Goal: Task Accomplishment & Management: Manage account settings

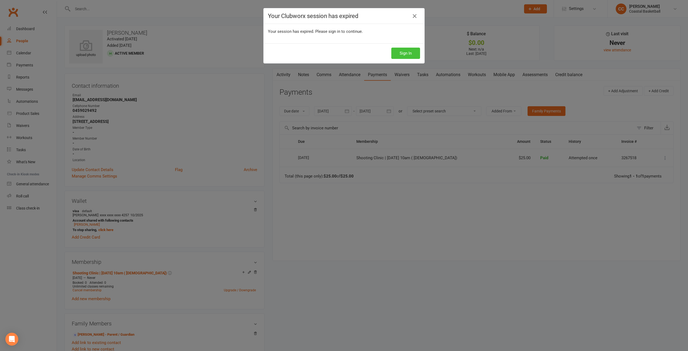
click at [406, 52] on button "Sign In" at bounding box center [405, 53] width 29 height 11
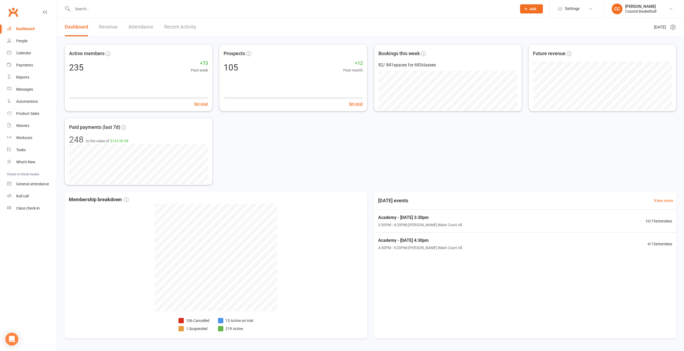
click at [123, 7] on input "text" at bounding box center [292, 9] width 442 height 8
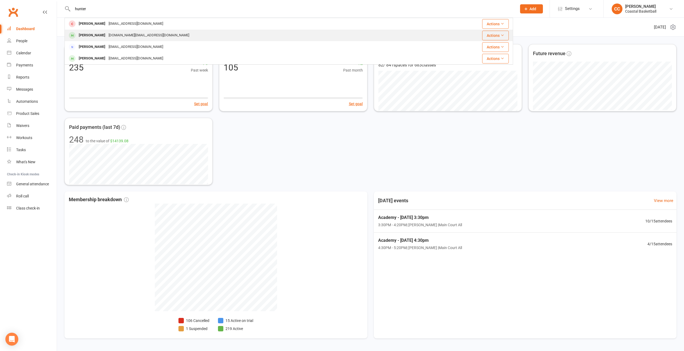
type input "hunter"
click at [107, 36] on div "[DOMAIN_NAME][EMAIL_ADDRESS][DOMAIN_NAME]" at bounding box center [149, 35] width 84 height 8
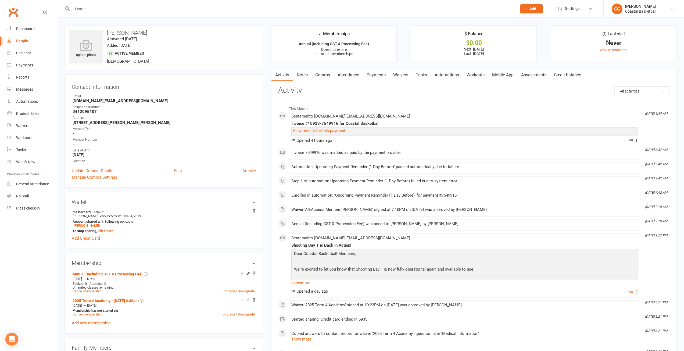
click at [481, 76] on link "Workouts" at bounding box center [476, 75] width 26 height 12
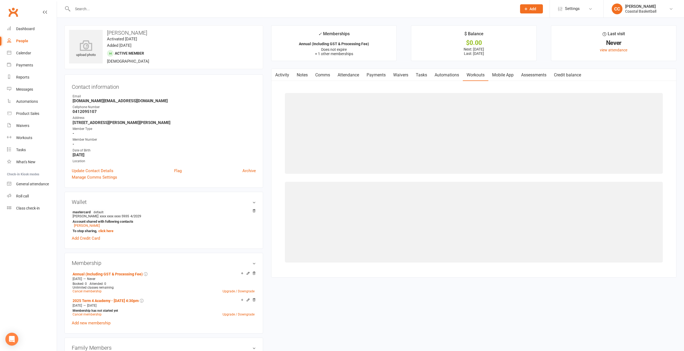
click at [505, 74] on link "Mobile App" at bounding box center [502, 75] width 29 height 12
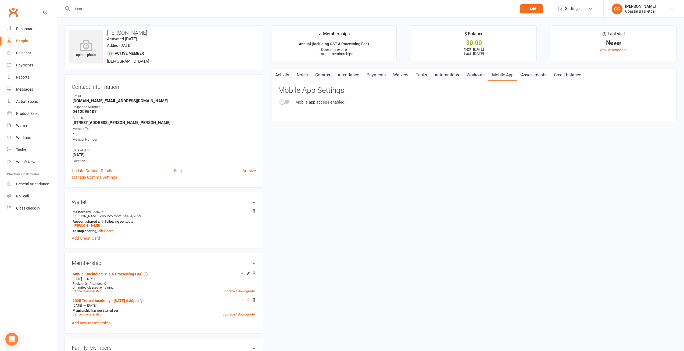
click at [288, 101] on div at bounding box center [284, 102] width 9 height 4
click at [280, 101] on input "checkbox" at bounding box center [280, 101] width 0 height 0
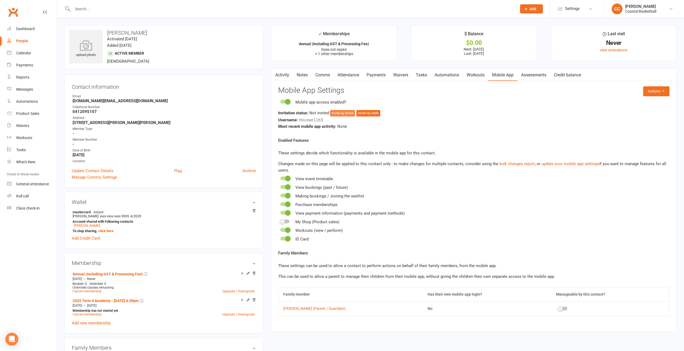
click at [342, 112] on button "Invite by Email" at bounding box center [342, 113] width 25 height 6
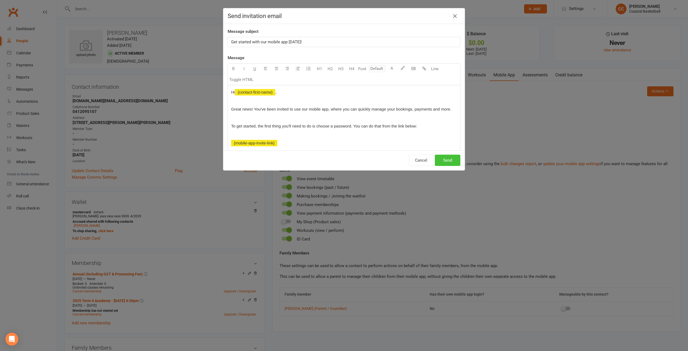
click at [447, 160] on button "Send" at bounding box center [448, 160] width 26 height 11
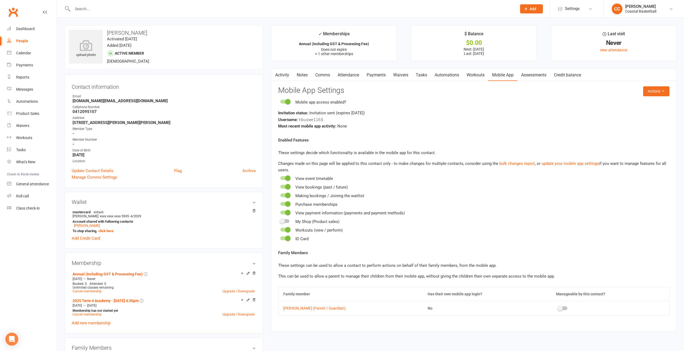
click at [558, 307] on div at bounding box center [562, 308] width 9 height 4
click at [558, 307] on input "checkbox" at bounding box center [558, 307] width 0 height 0
click at [28, 30] on div "Dashboard" at bounding box center [25, 29] width 19 height 4
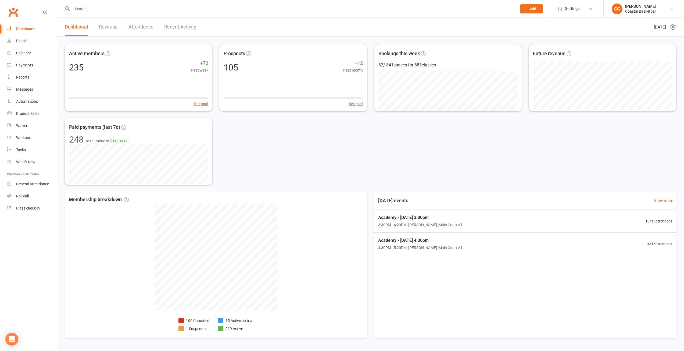
click at [110, 28] on link "Revenue" at bounding box center [108, 27] width 19 height 19
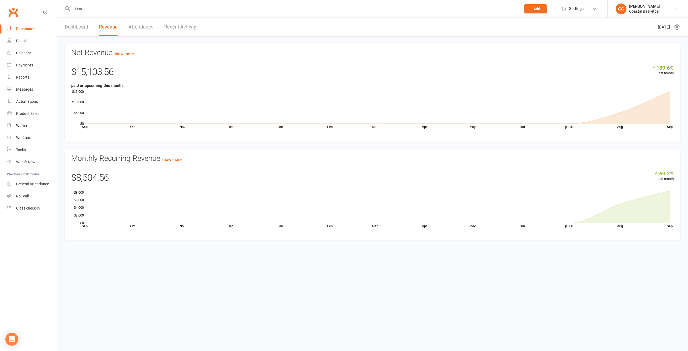
click at [107, 5] on input "text" at bounding box center [294, 9] width 446 height 8
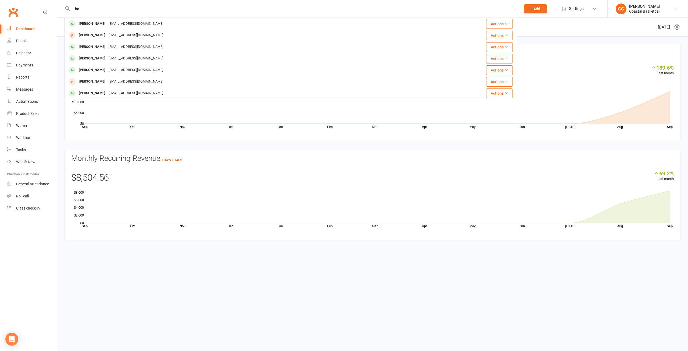
type input "h"
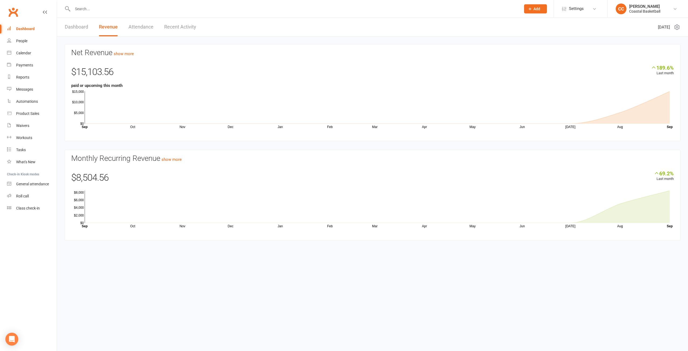
click at [116, 9] on input "text" at bounding box center [294, 9] width 446 height 8
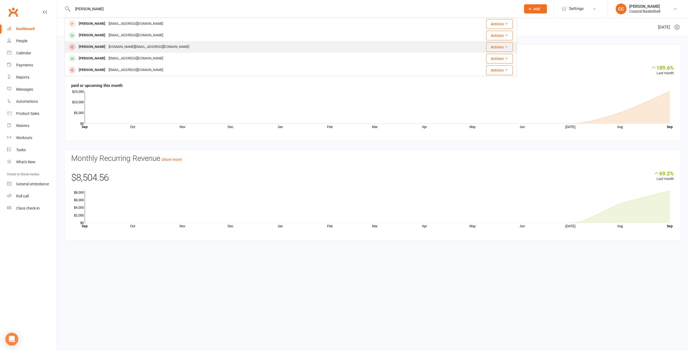
type input "[PERSON_NAME]"
click at [117, 45] on div "[DOMAIN_NAME][EMAIL_ADDRESS][DOMAIN_NAME]" at bounding box center [149, 47] width 84 height 8
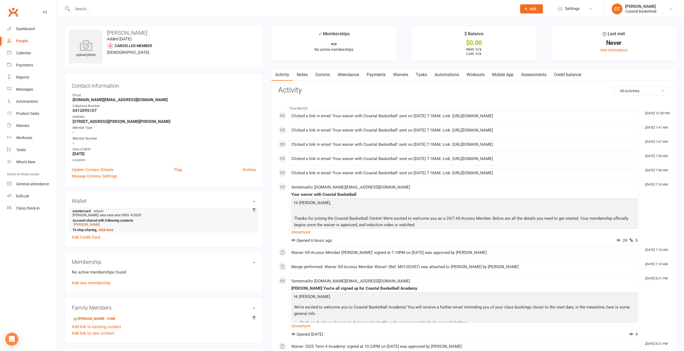
click at [90, 223] on link "[PERSON_NAME]" at bounding box center [87, 224] width 26 height 4
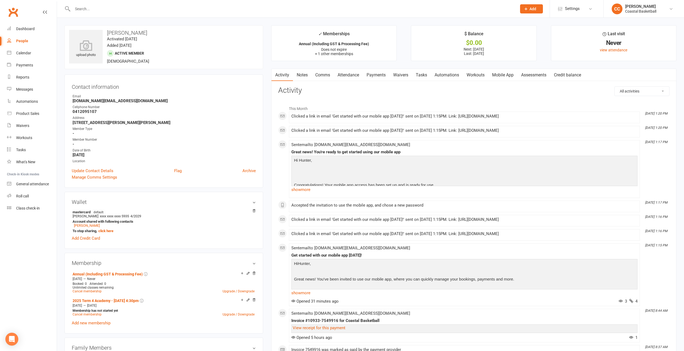
click at [394, 77] on link "Waivers" at bounding box center [400, 75] width 23 height 12
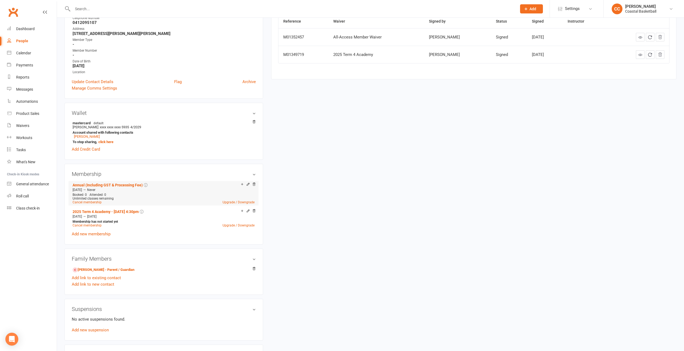
scroll to position [81, 0]
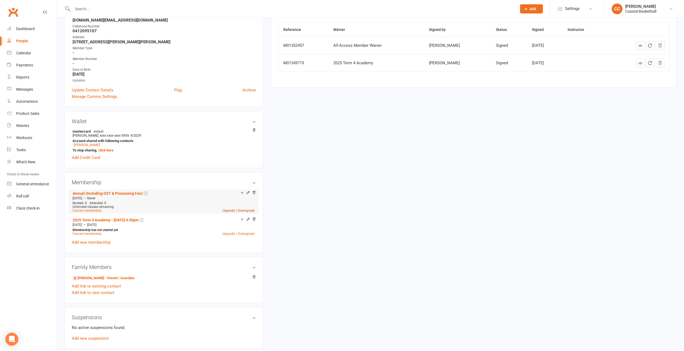
click at [227, 210] on link "Upgrade / Downgrade" at bounding box center [239, 211] width 32 height 4
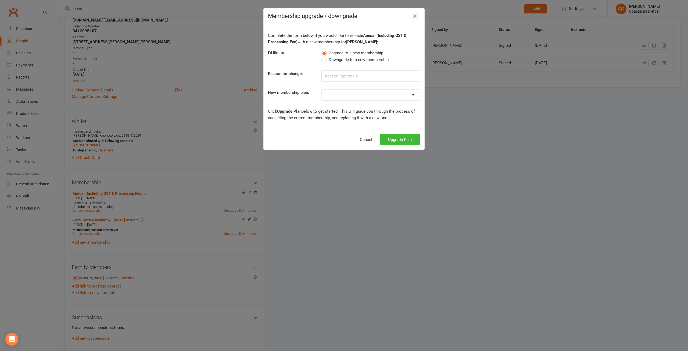
click at [341, 95] on select at bounding box center [371, 95] width 98 height 11
select select "0"
click at [322, 90] on select "All Access 12 Month (Including GST & Processing Fee) All Access 6 Month (Includ…" at bounding box center [371, 95] width 98 height 11
click at [339, 75] on input at bounding box center [370, 75] width 99 height 11
type input "Incorrect Option"
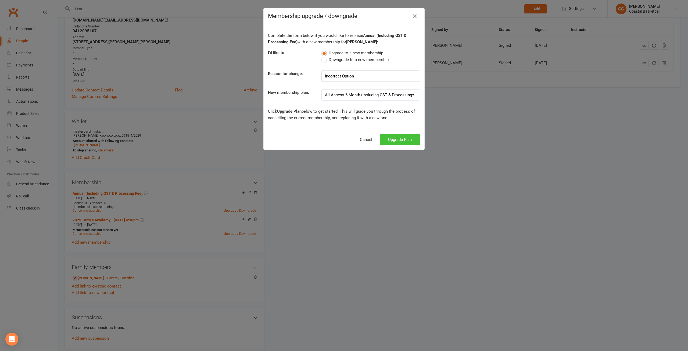
click at [400, 138] on button "Upgrade Plan" at bounding box center [400, 139] width 40 height 11
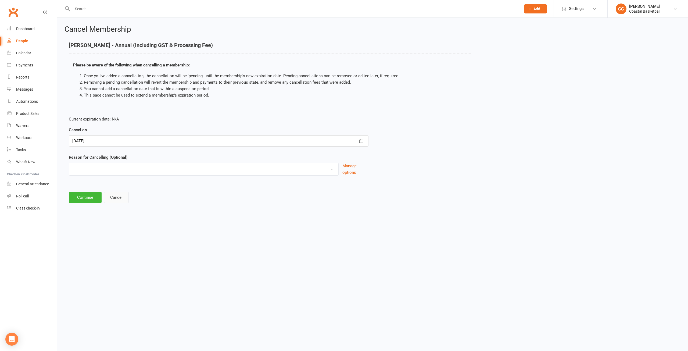
click at [123, 196] on button "Cancel" at bounding box center [116, 197] width 25 height 11
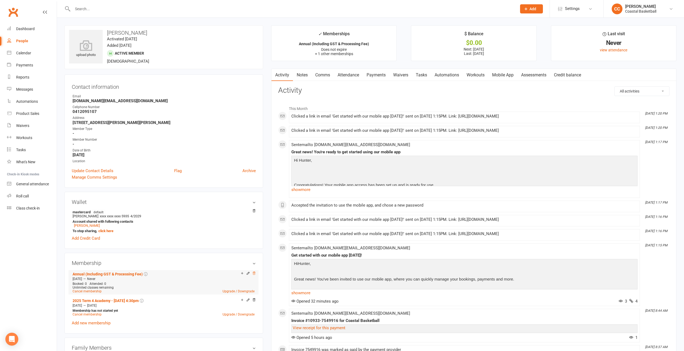
click at [255, 274] on icon at bounding box center [254, 272] width 3 height 3
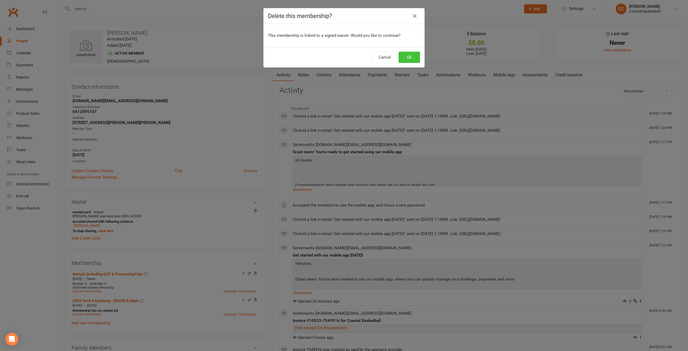
click at [412, 58] on button "Ok" at bounding box center [410, 57] width 22 height 11
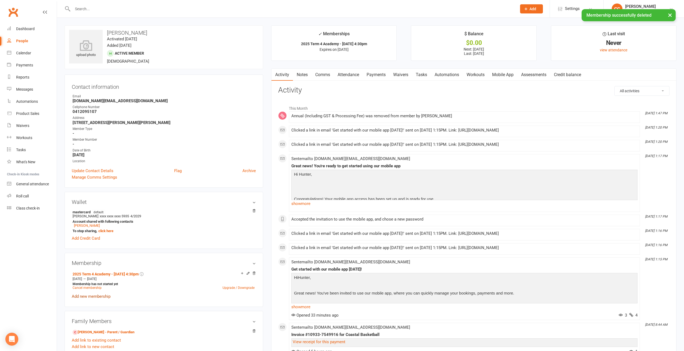
click at [92, 295] on link "Add new membership" at bounding box center [91, 296] width 39 height 5
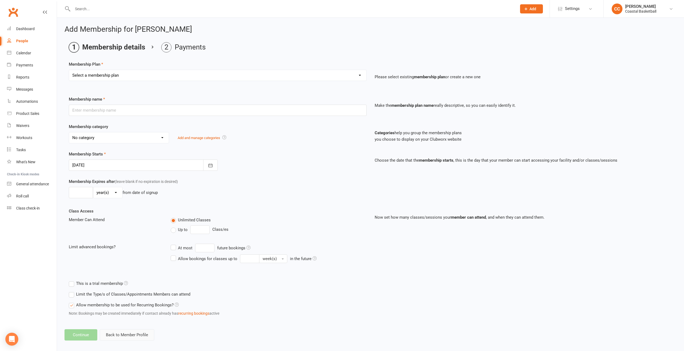
click at [134, 335] on button "Back to Member Profile" at bounding box center [127, 334] width 55 height 11
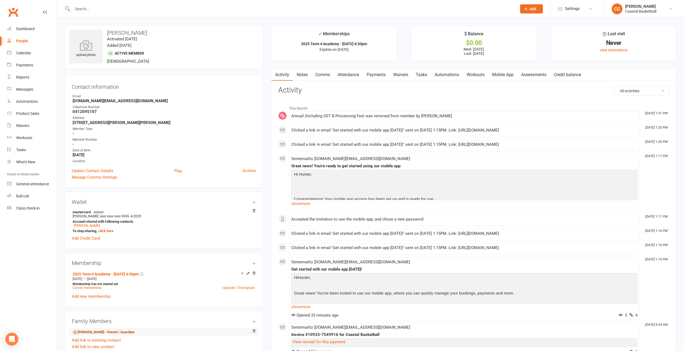
click at [120, 332] on link "[PERSON_NAME] - Parent / Guardian" at bounding box center [104, 332] width 62 height 6
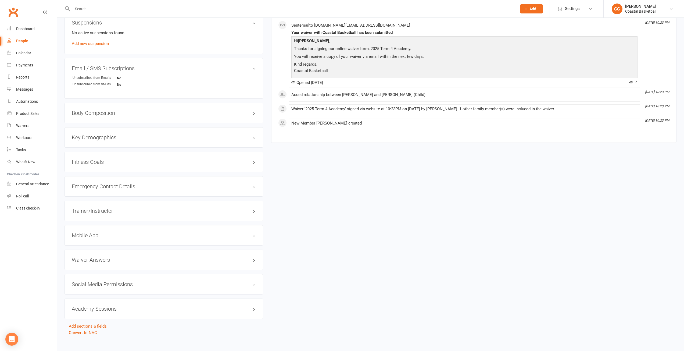
scroll to position [341, 0]
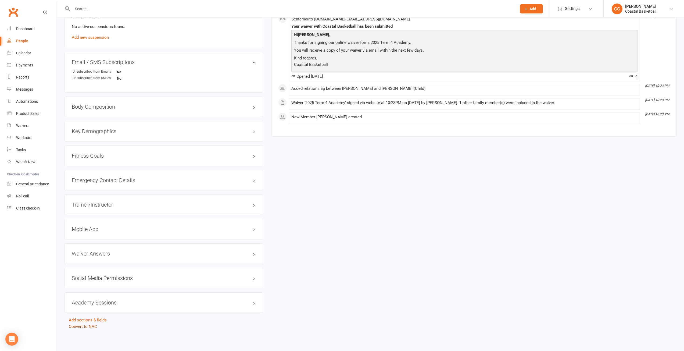
click at [87, 327] on link "Convert to NAC" at bounding box center [83, 326] width 28 height 5
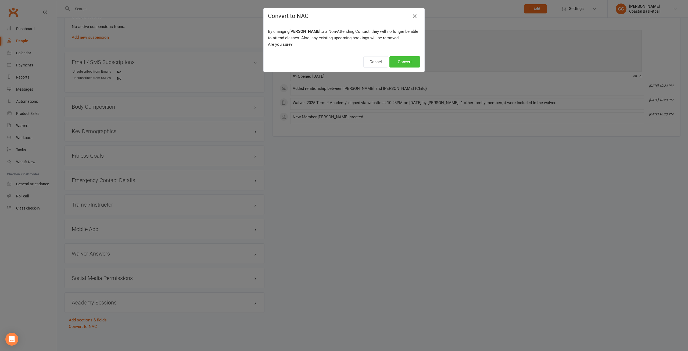
click at [401, 64] on button "Convert" at bounding box center [404, 61] width 31 height 11
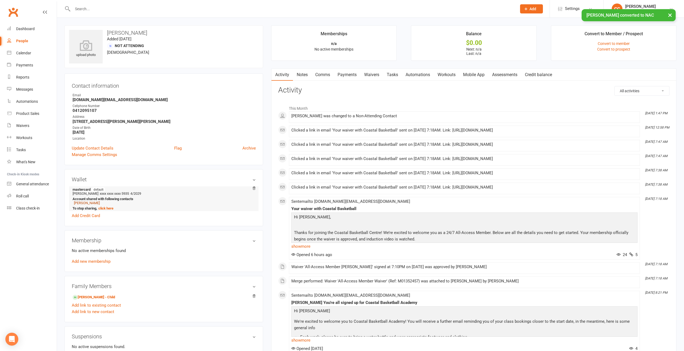
click at [89, 203] on link "[PERSON_NAME]" at bounding box center [87, 203] width 26 height 4
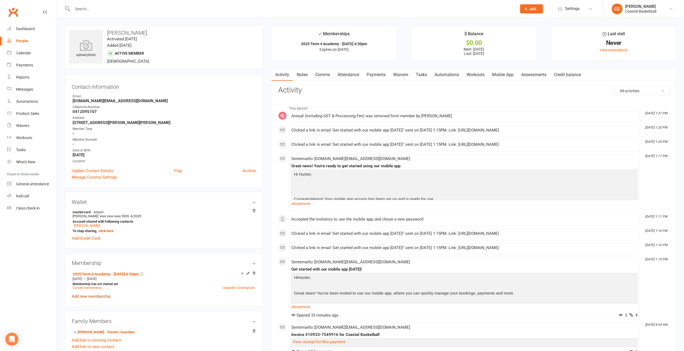
click at [92, 297] on link "Add new membership" at bounding box center [91, 296] width 39 height 5
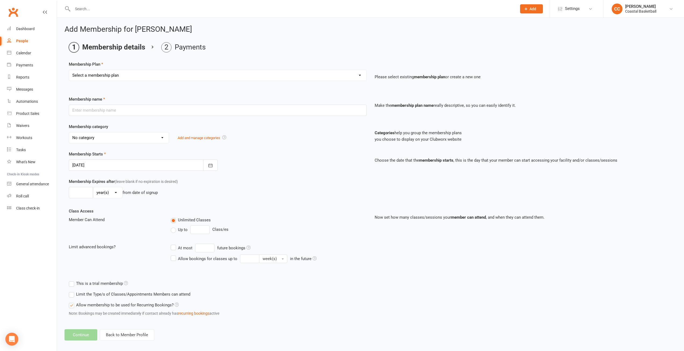
click at [131, 75] on select "Select a membership plan Create new Membership Plan All Access 12 Month (Includ…" at bounding box center [217, 75] width 297 height 11
select select "1"
click at [69, 70] on select "Select a membership plan Create new Membership Plan All Access 12 Month (Includ…" at bounding box center [217, 75] width 297 height 11
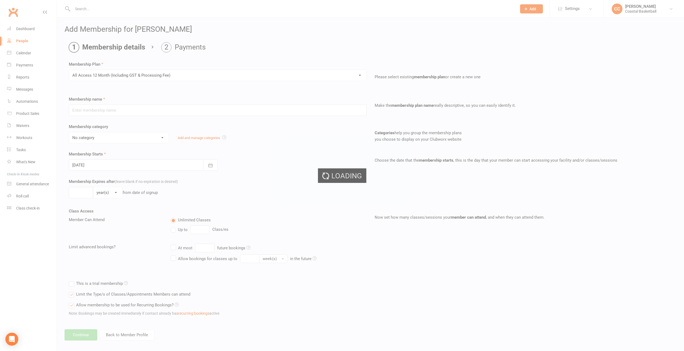
type input "All Access 12 Month (Including GST & Processing Fee)"
select select "14"
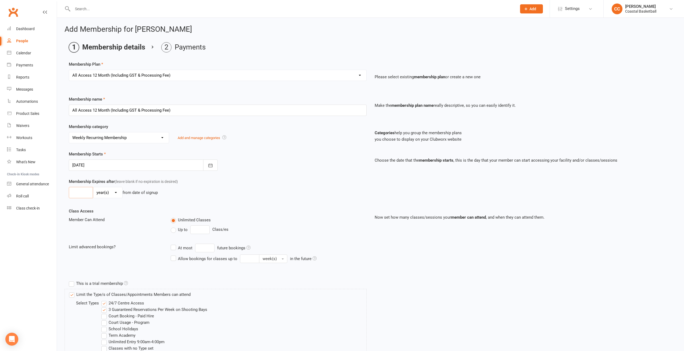
click at [72, 191] on input "number" at bounding box center [81, 192] width 24 height 11
type input "1"
click at [313, 219] on div "Unlimited Classes" at bounding box center [269, 219] width 196 height 7
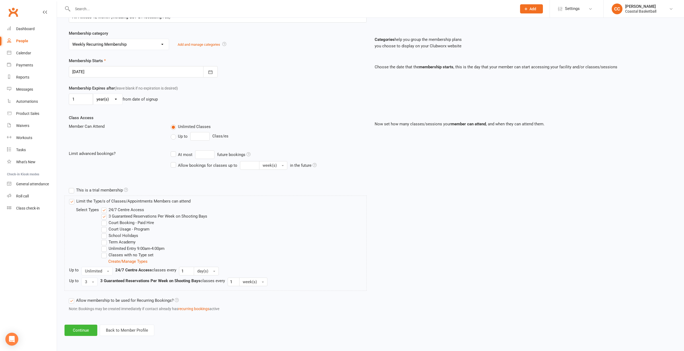
scroll to position [94, 0]
click at [105, 208] on label "24/7 Centre Access" at bounding box center [122, 209] width 43 height 6
click at [105, 206] on input "24/7 Centre Access" at bounding box center [102, 206] width 3 height 0
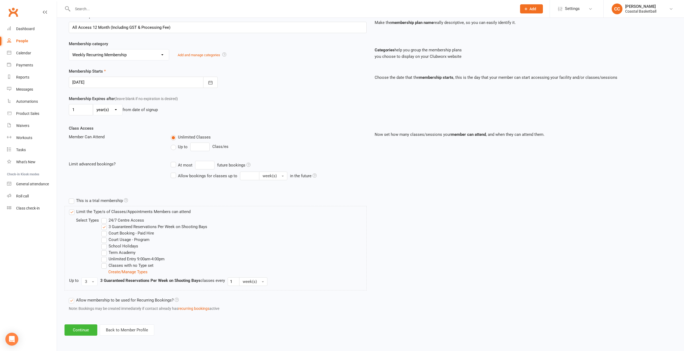
scroll to position [83, 0]
click at [105, 220] on label "24/7 Centre Access" at bounding box center [122, 220] width 43 height 6
click at [105, 217] on input "24/7 Centre Access" at bounding box center [102, 217] width 3 height 0
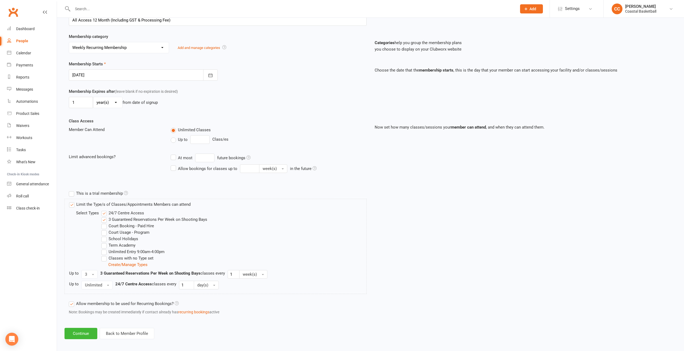
scroll to position [94, 0]
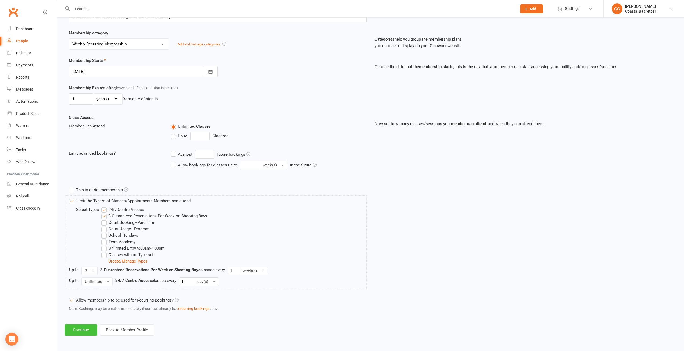
click at [75, 332] on button "Continue" at bounding box center [81, 329] width 33 height 11
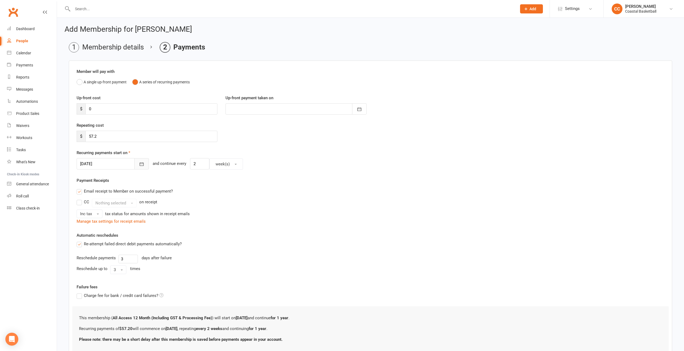
click at [139, 162] on icon "button" at bounding box center [141, 163] width 5 height 5
click at [134, 238] on span "01" at bounding box center [134, 239] width 4 height 4
type input "[DATE]"
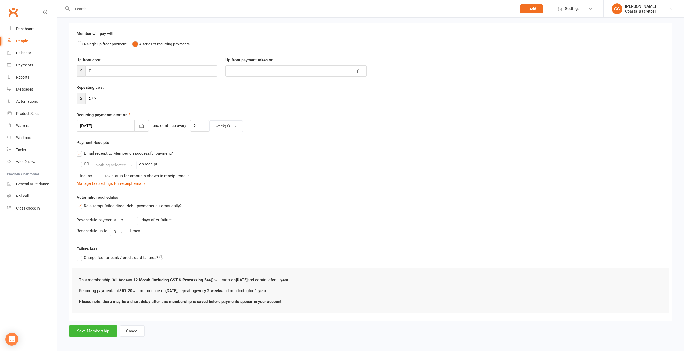
scroll to position [40, 0]
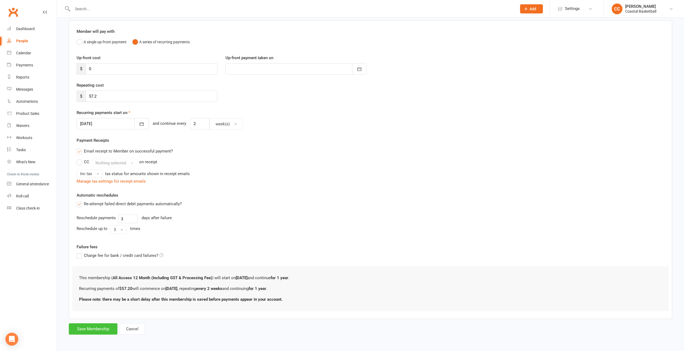
click at [95, 328] on button "Save Membership" at bounding box center [93, 328] width 49 height 11
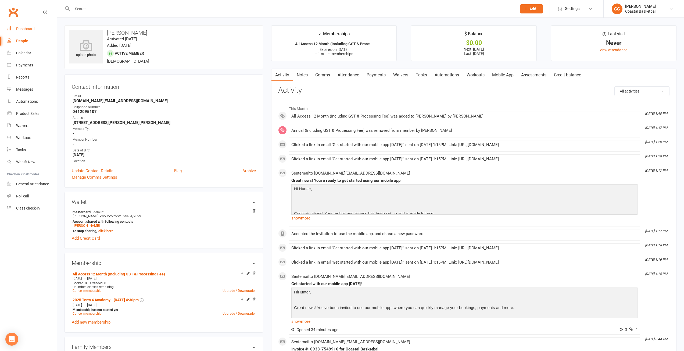
click at [34, 26] on link "Dashboard" at bounding box center [32, 29] width 50 height 12
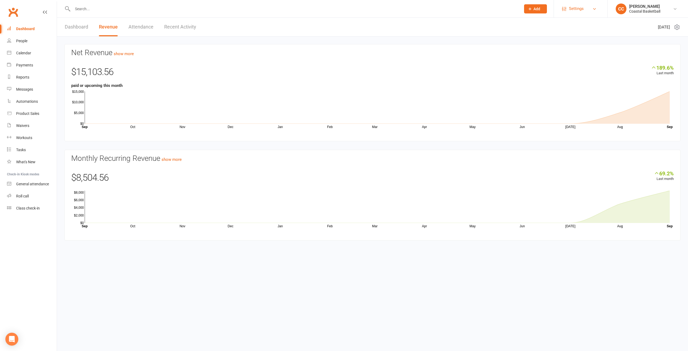
click at [581, 9] on span "Settings" at bounding box center [576, 9] width 15 height 12
click at [579, 26] on link "Membership Plans" at bounding box center [580, 24] width 53 height 12
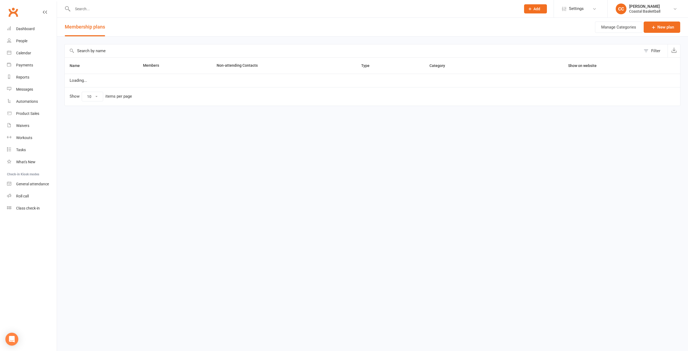
select select "50"
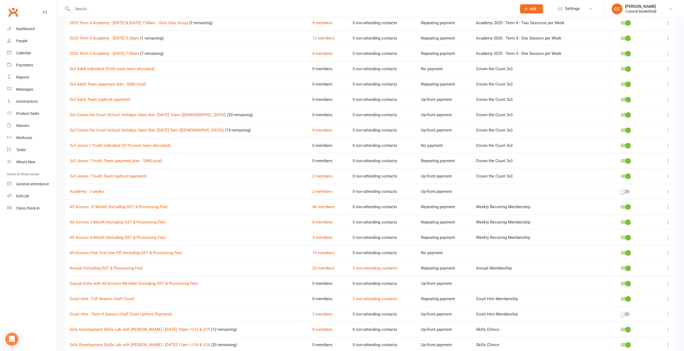
scroll to position [215, 0]
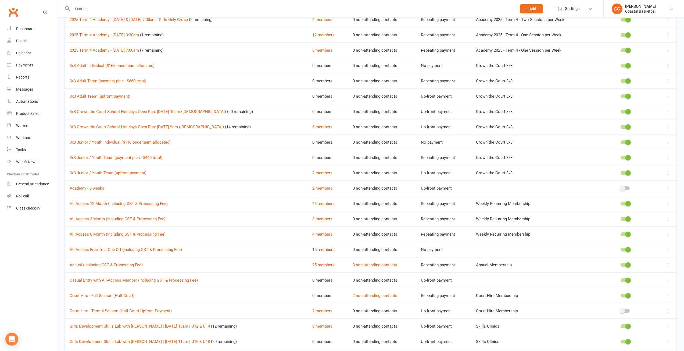
click at [312, 249] on link "15 members" at bounding box center [323, 249] width 22 height 5
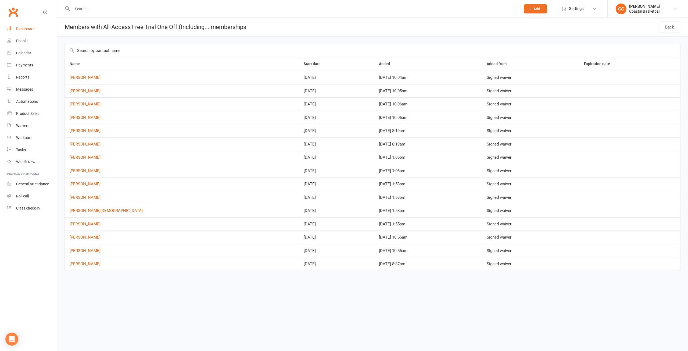
click at [31, 27] on div "Dashboard" at bounding box center [25, 29] width 19 height 4
